Goal: Navigation & Orientation: Find specific page/section

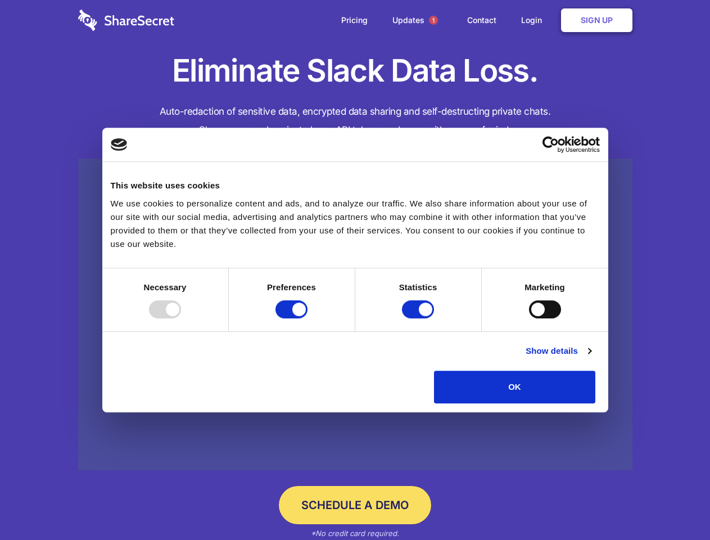
click at [181, 318] on div at bounding box center [165, 309] width 32 height 18
click at [308, 318] on input "Preferences" at bounding box center [292, 309] width 32 height 18
checkbox input "false"
click at [420, 318] on input "Statistics" at bounding box center [418, 309] width 32 height 18
checkbox input "false"
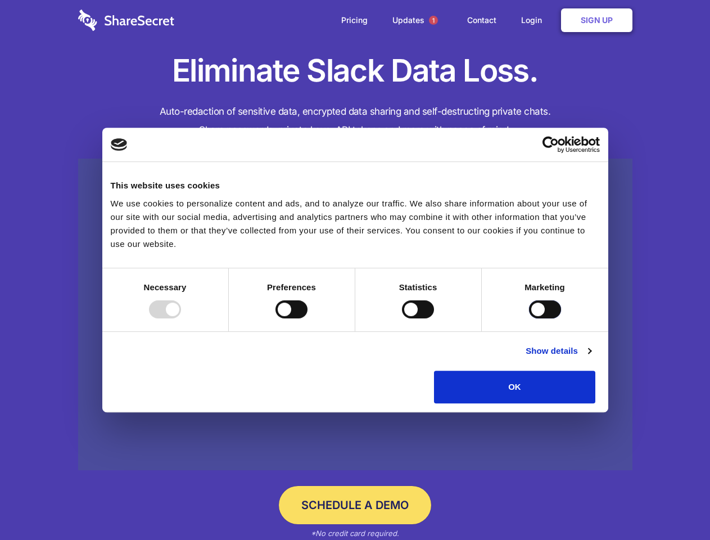
click at [529, 318] on input "Marketing" at bounding box center [545, 309] width 32 height 18
checkbox input "true"
click at [591, 358] on link "Show details" at bounding box center [558, 350] width 65 height 13
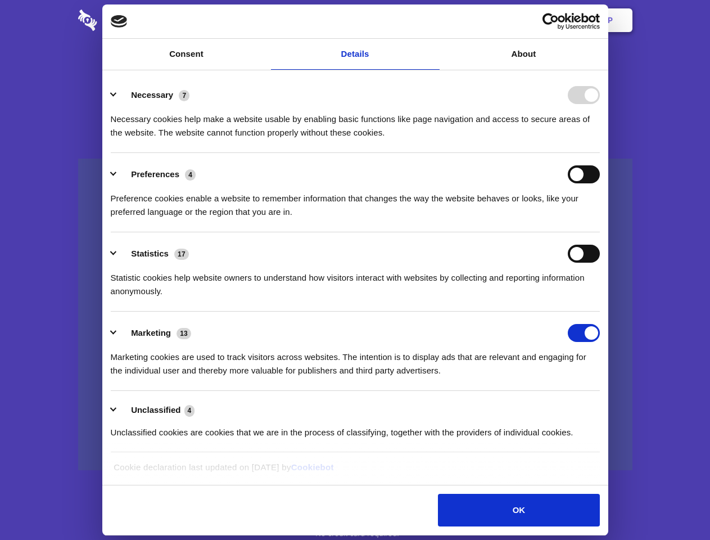
click at [600, 153] on li "Necessary 7 Necessary cookies help make a website usable by enabling basic func…" at bounding box center [355, 113] width 489 height 79
click at [433, 20] on span "1" at bounding box center [433, 20] width 9 height 9
